Goal: Book appointment/travel/reservation

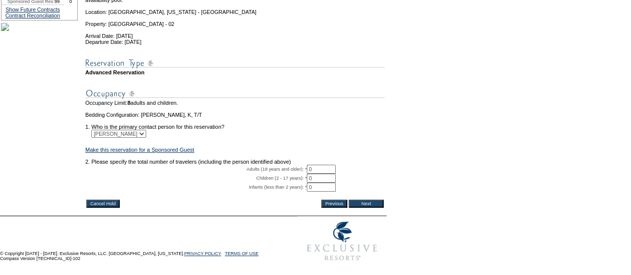
scroll to position [176, 0]
click at [327, 165] on input "0" at bounding box center [321, 169] width 29 height 9
type input "2"
click at [372, 199] on input "Next" at bounding box center [366, 203] width 35 height 8
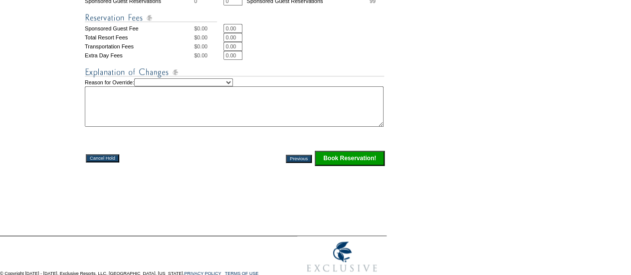
scroll to position [477, 0]
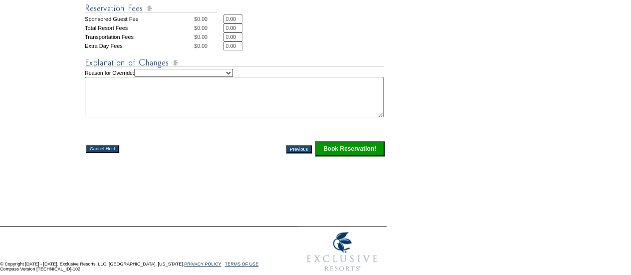
click at [363, 156] on input "Book Reservation!" at bounding box center [350, 148] width 70 height 15
